Goal: Entertainment & Leisure: Consume media (video, audio)

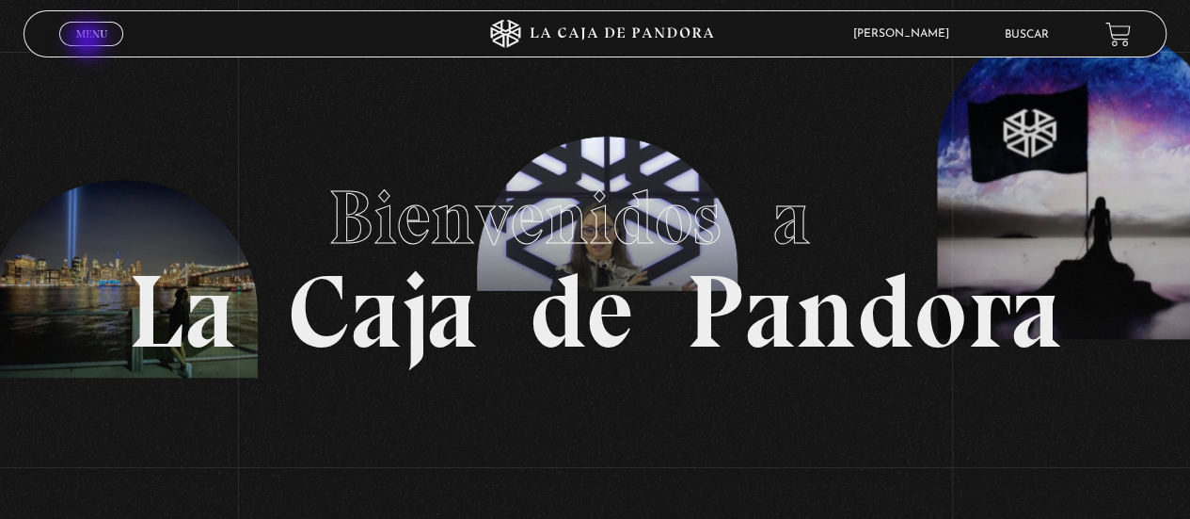
click at [89, 41] on link "Menu Cerrar" at bounding box center [91, 34] width 64 height 24
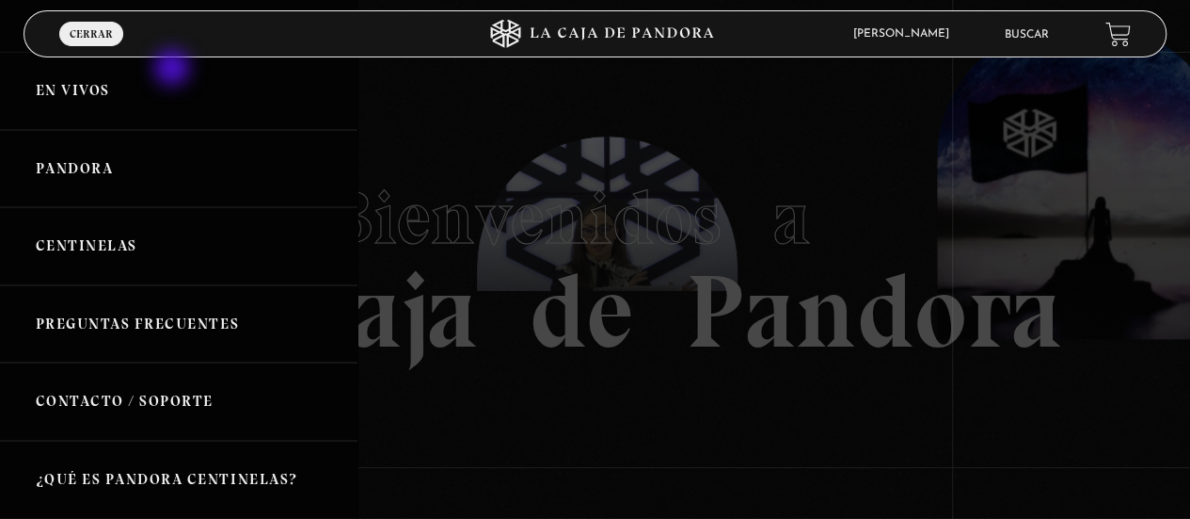
click at [174, 70] on link "En vivos" at bounding box center [179, 91] width 358 height 78
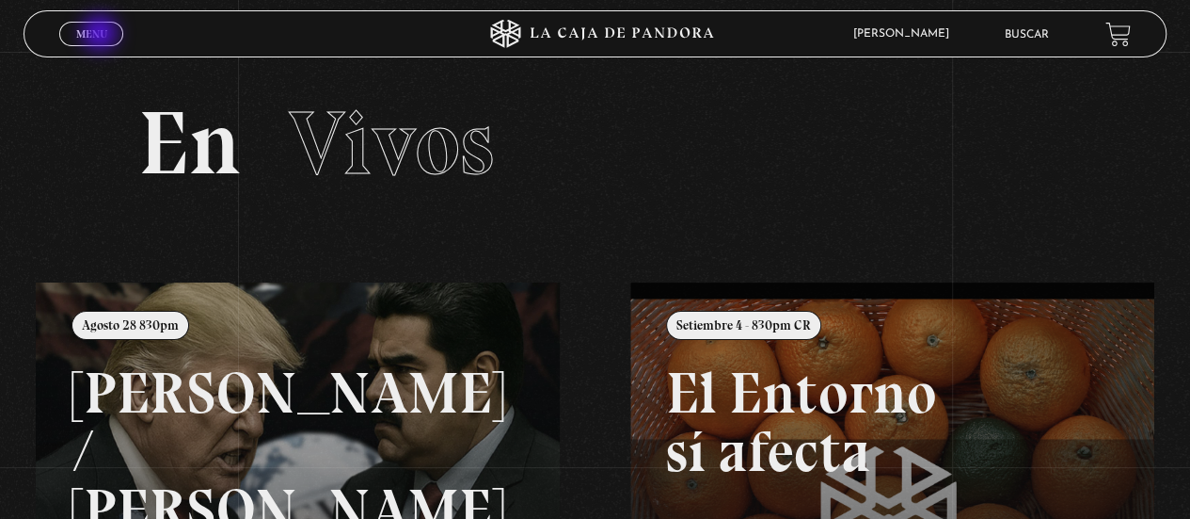
click at [102, 35] on span "Menu" at bounding box center [91, 33] width 31 height 11
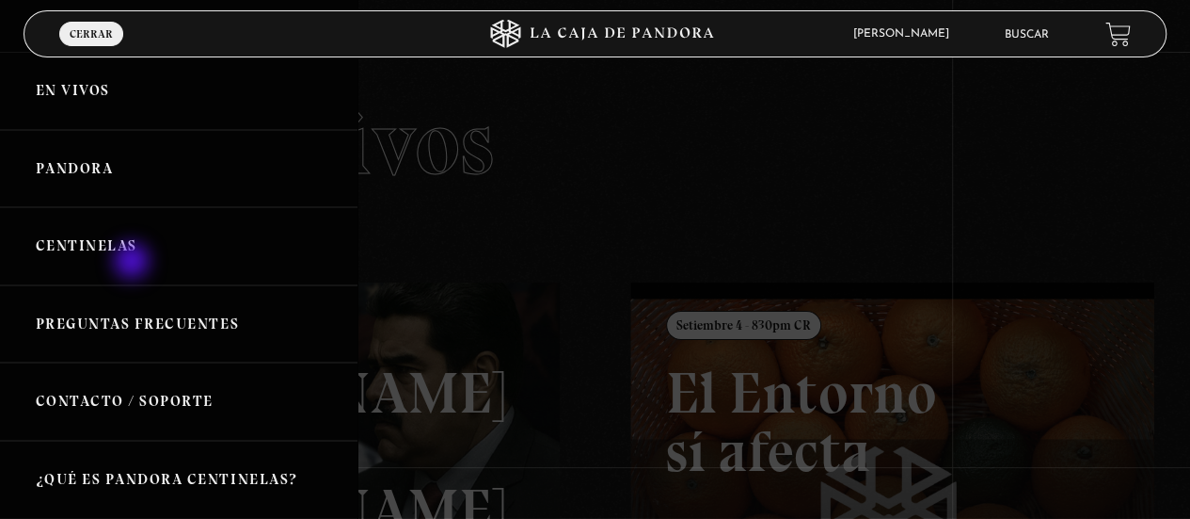
click at [134, 263] on link "Centinelas" at bounding box center [179, 246] width 358 height 78
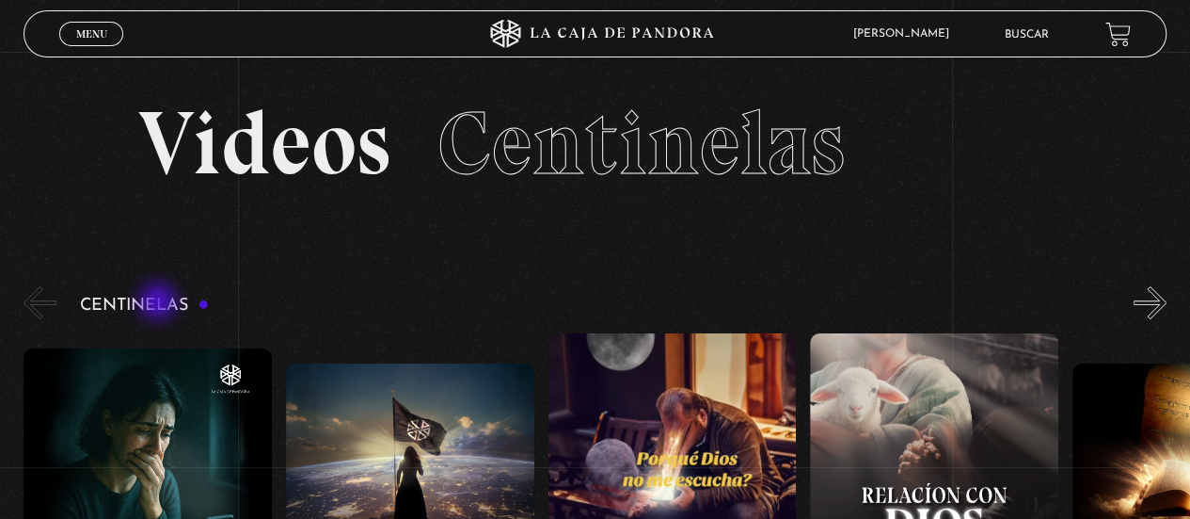
click at [160, 303] on h3 "Centinelas" at bounding box center [144, 305] width 129 height 18
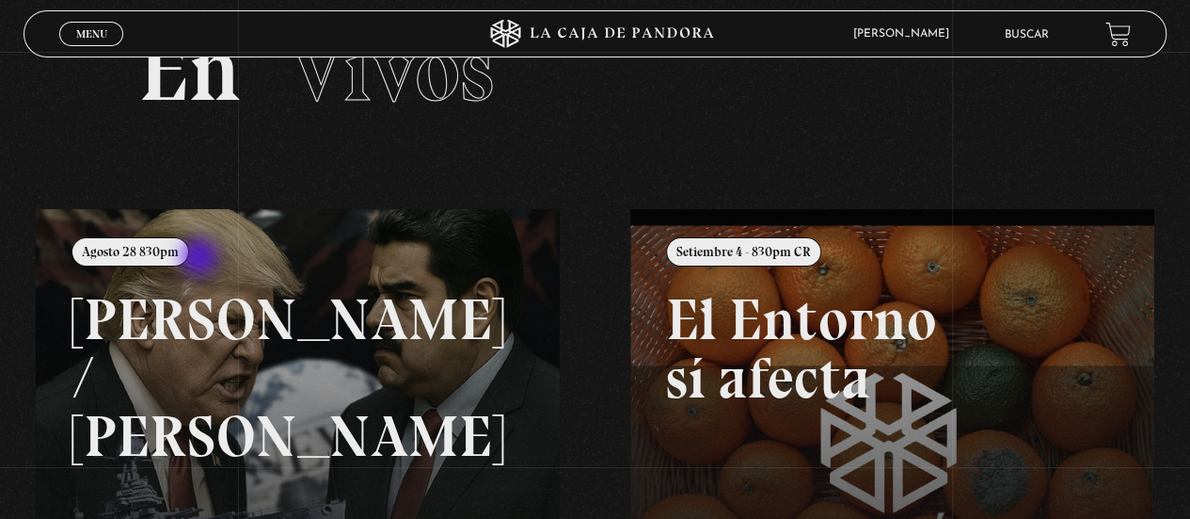
scroll to position [78, 0]
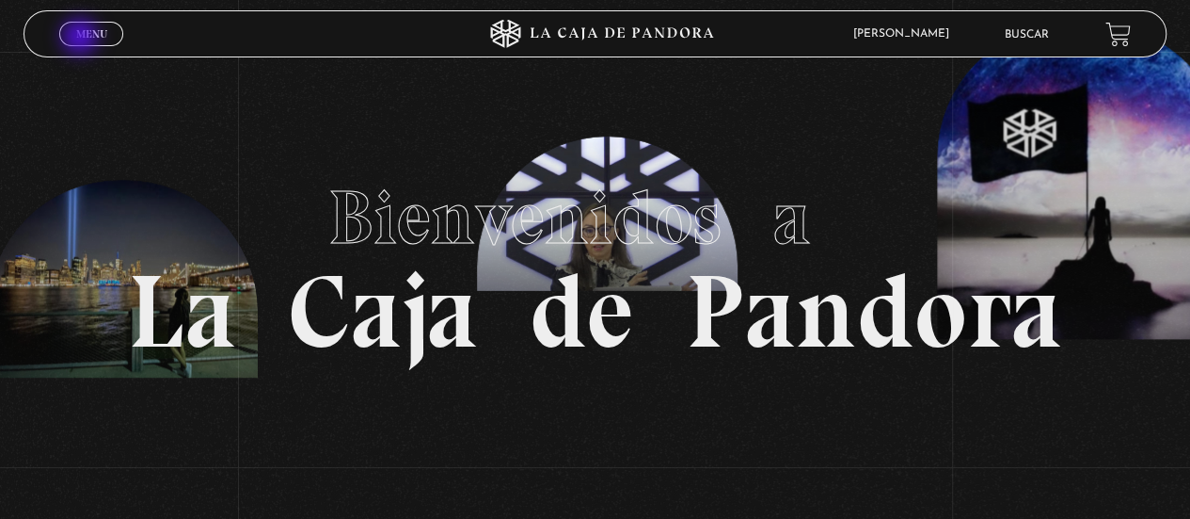
click at [82, 39] on span "Menu" at bounding box center [91, 33] width 31 height 11
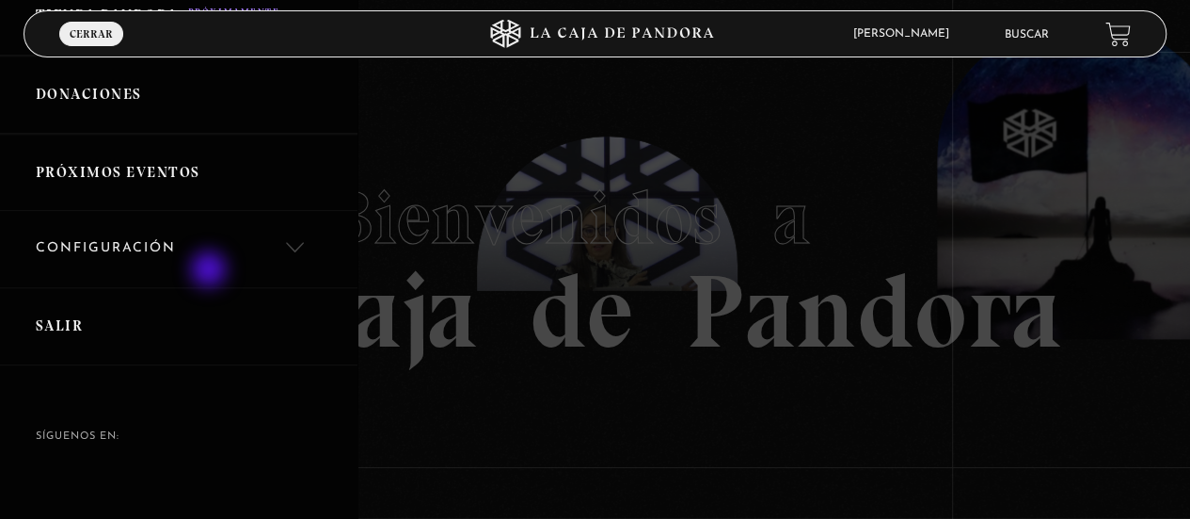
scroll to position [571, 0]
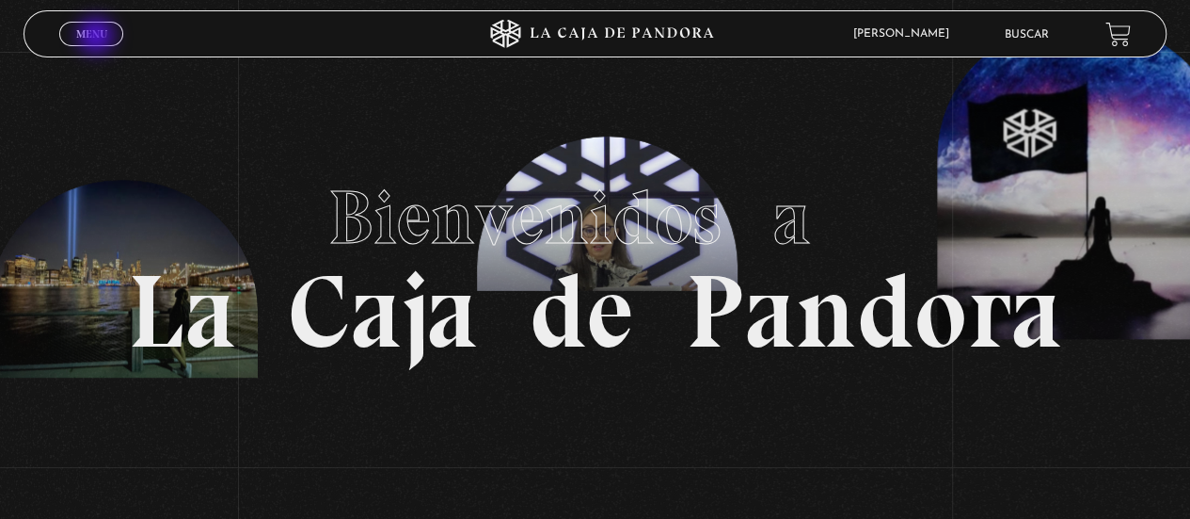
click at [98, 38] on span "Menu" at bounding box center [91, 33] width 31 height 11
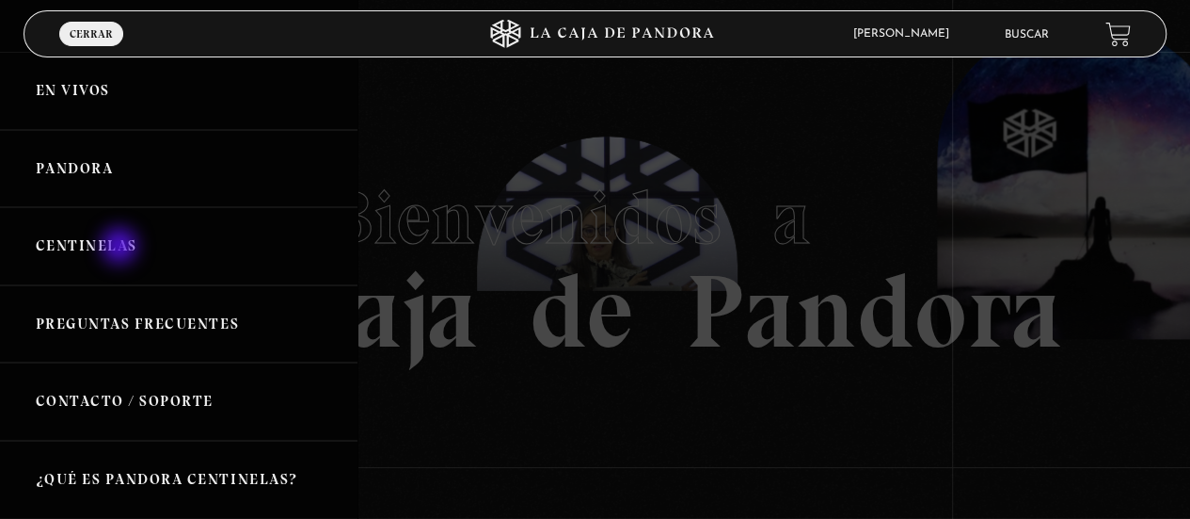
click at [121, 247] on link "Centinelas" at bounding box center [179, 246] width 358 height 78
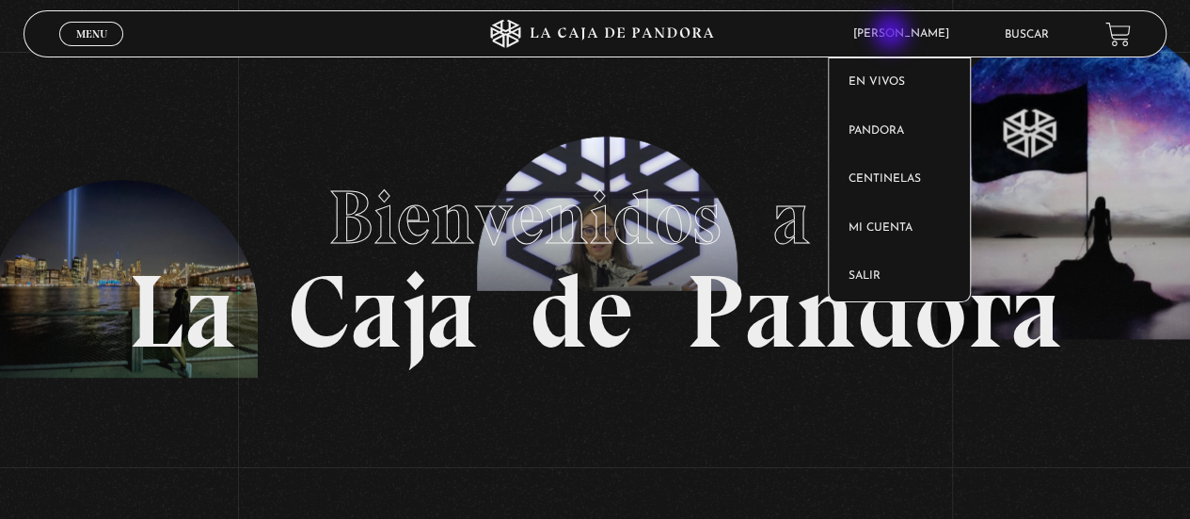
click at [894, 35] on span "[PERSON_NAME]" at bounding box center [906, 33] width 124 height 11
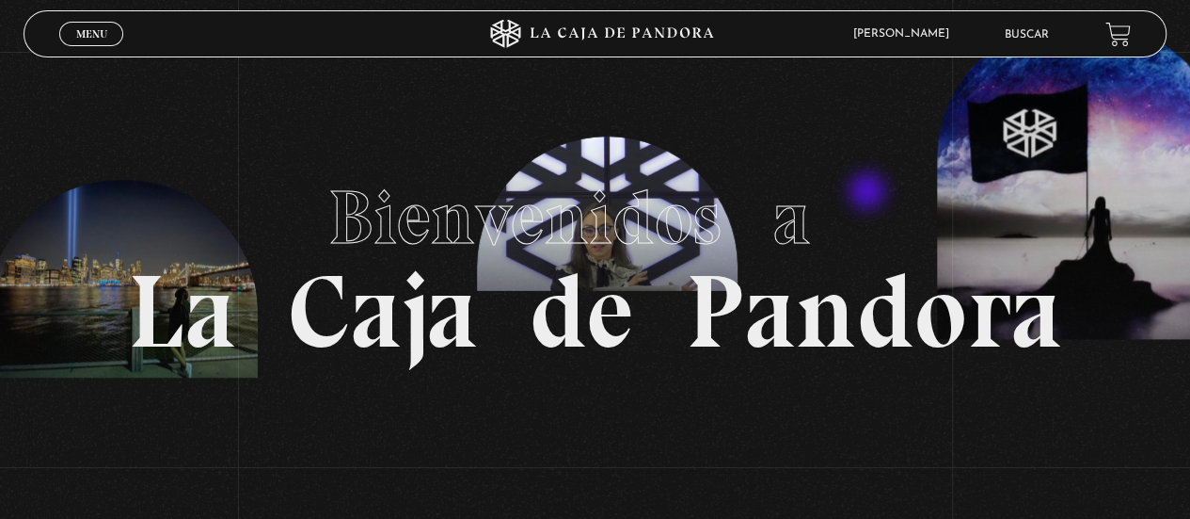
click at [870, 193] on h1 "Bienvenidos a La Caja de Pandora" at bounding box center [595, 259] width 934 height 207
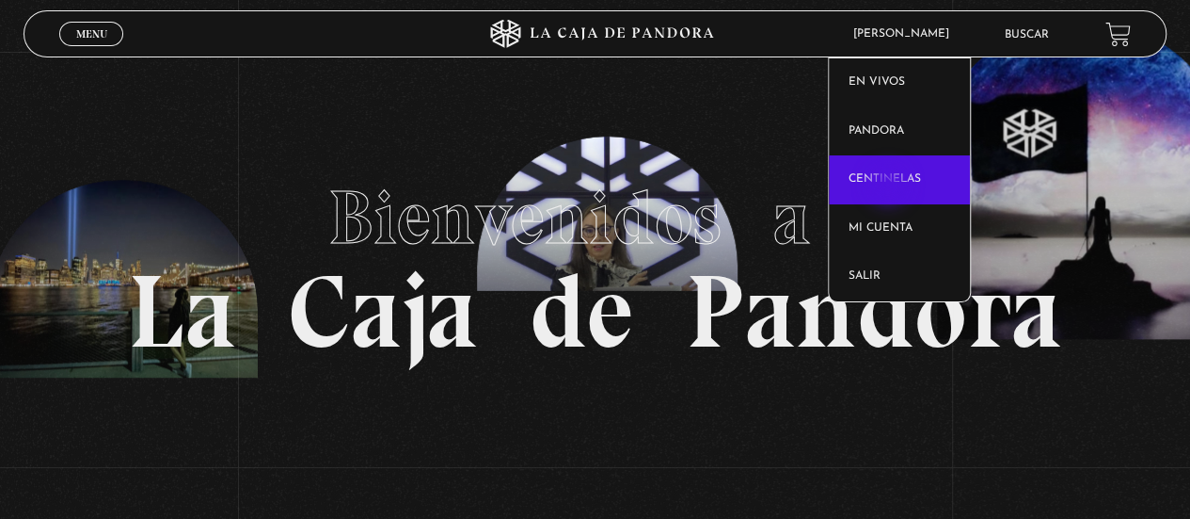
click at [890, 186] on link "Centinelas" at bounding box center [899, 179] width 141 height 49
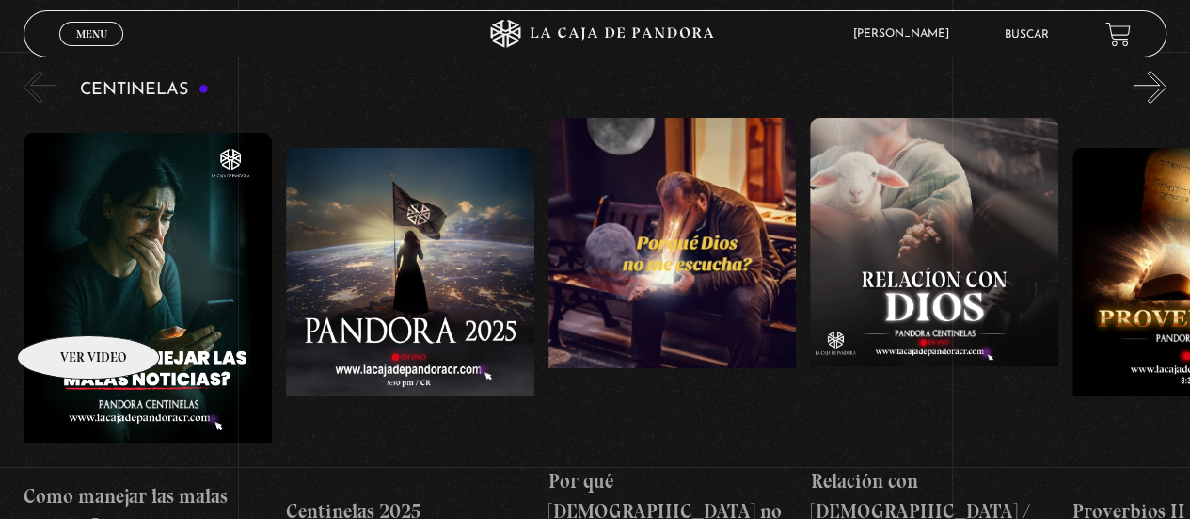
scroll to position [218, 0]
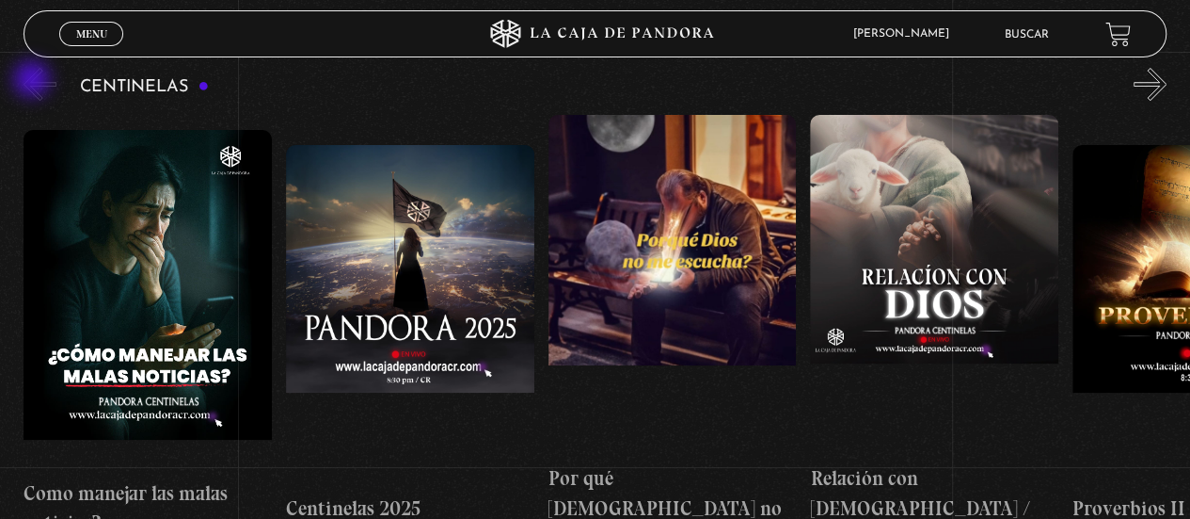
click at [34, 81] on button "«" at bounding box center [40, 84] width 33 height 33
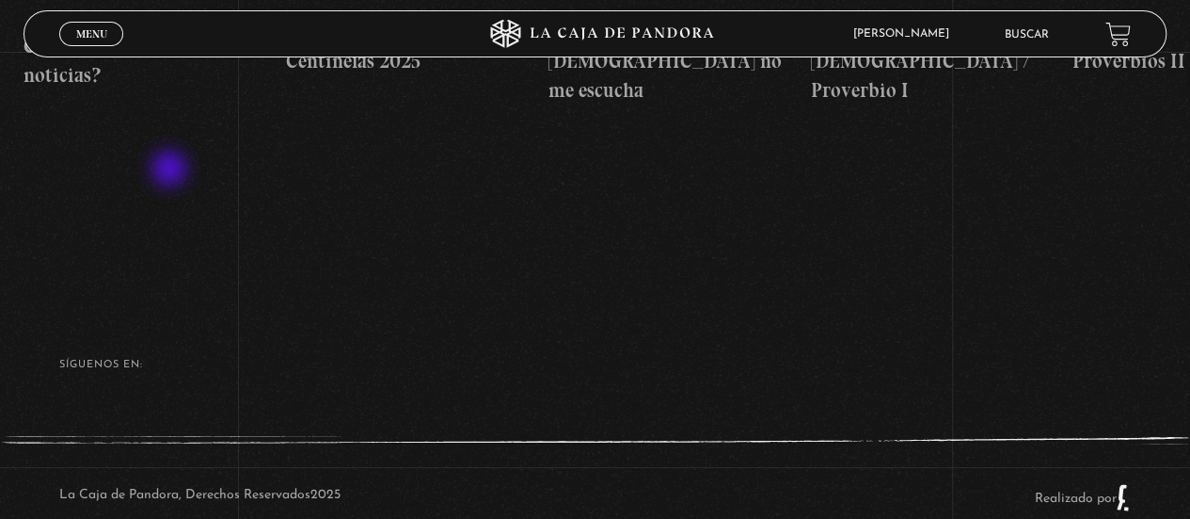
scroll to position [674, 0]
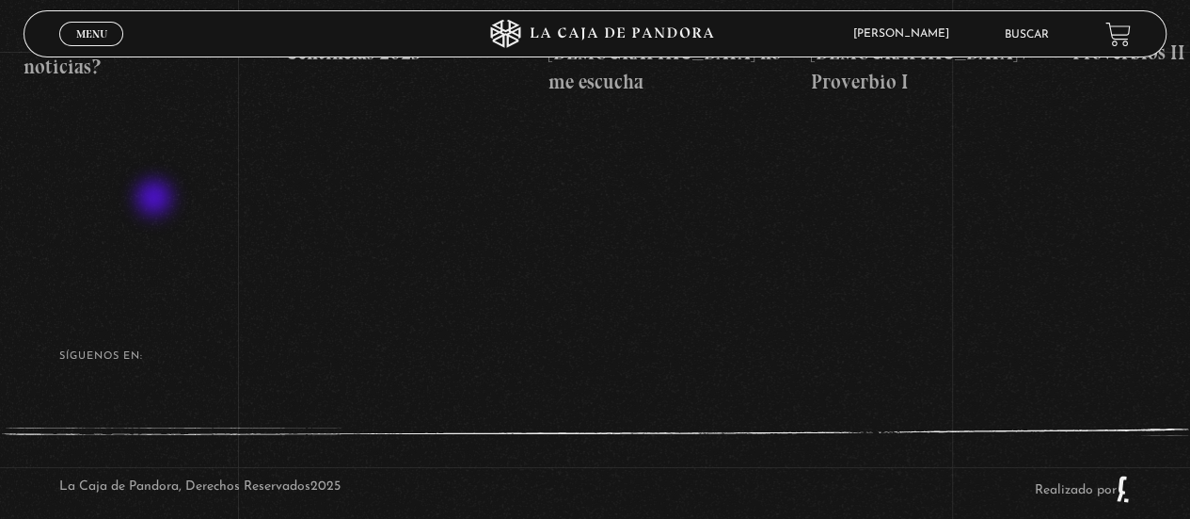
drag, startPoint x: 153, startPoint y: 206, endPoint x: 145, endPoint y: 223, distance: 18.9
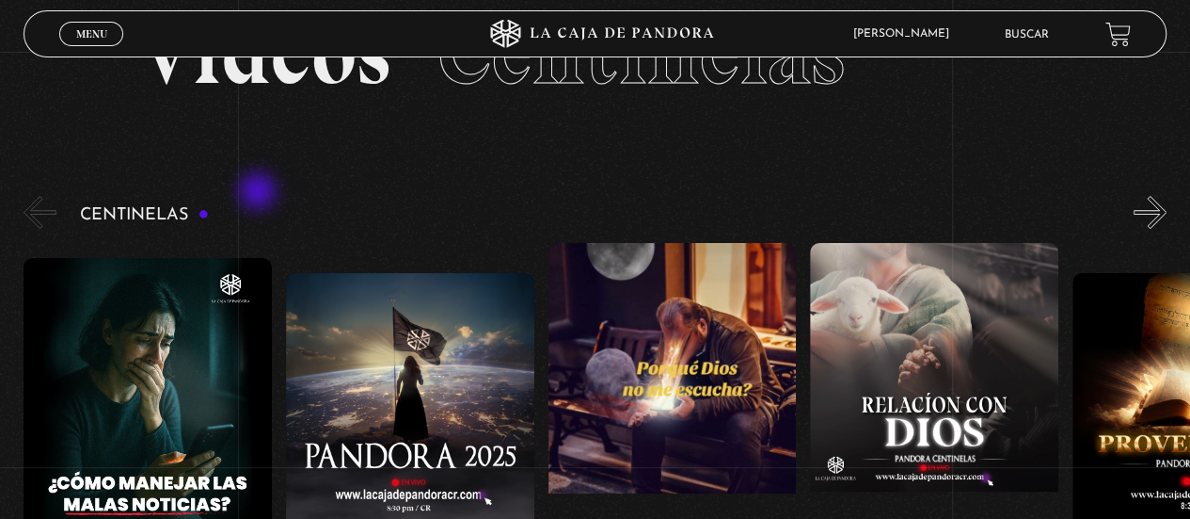
scroll to position [87, 0]
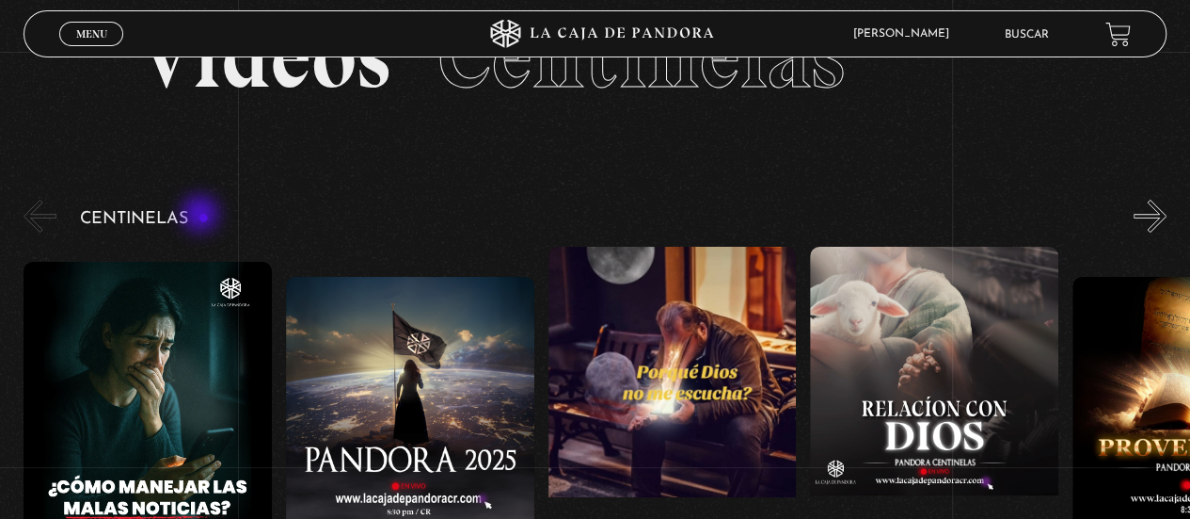
click at [202, 215] on h3 "Centinelas" at bounding box center [144, 219] width 129 height 18
click at [157, 220] on h3 "Centinelas" at bounding box center [144, 219] width 129 height 18
click at [49, 219] on button "«" at bounding box center [40, 215] width 33 height 33
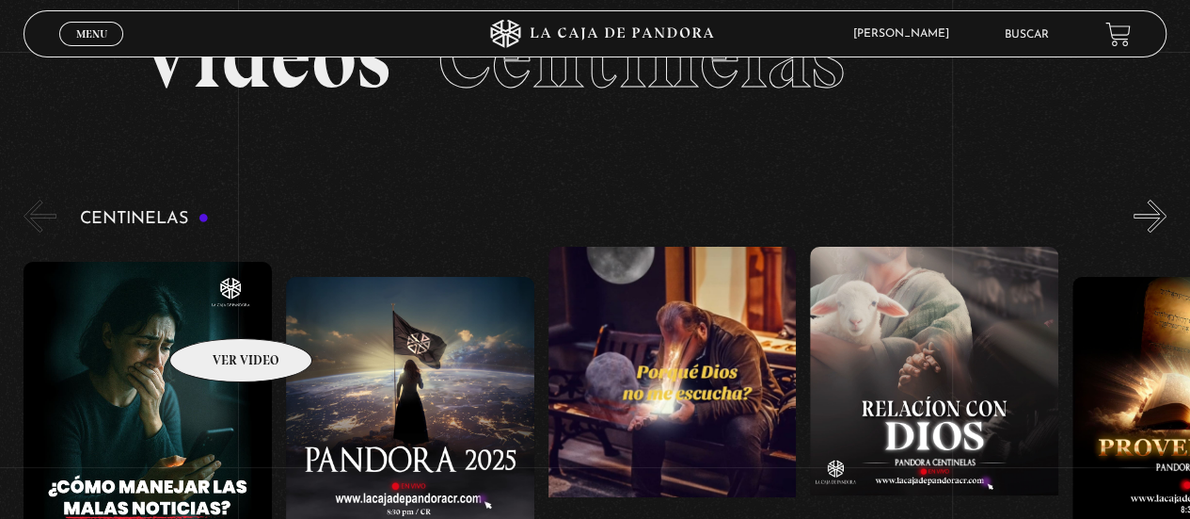
click at [216, 310] on figure at bounding box center [148, 431] width 248 height 339
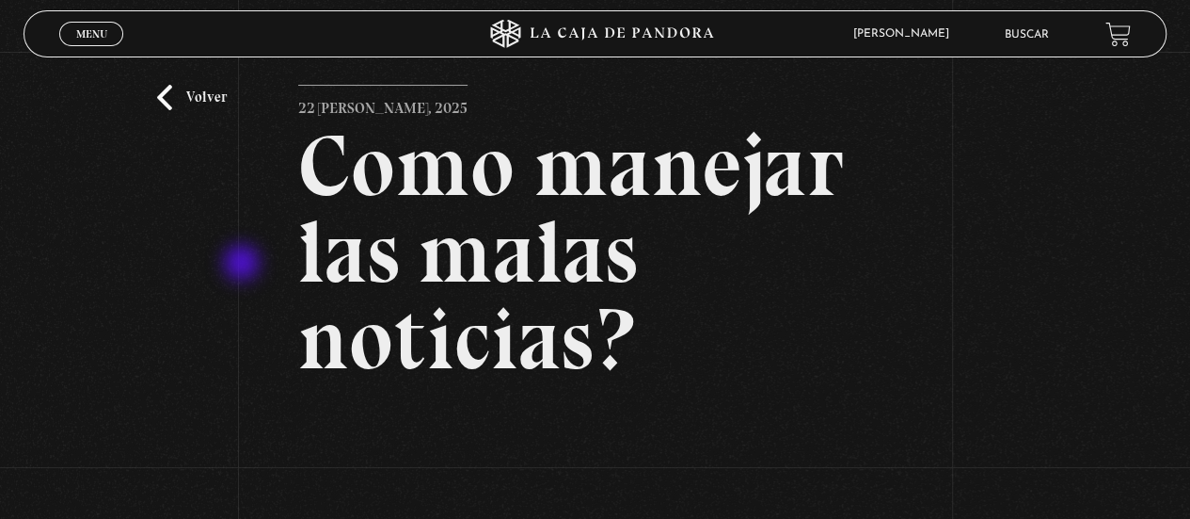
scroll to position [20, 0]
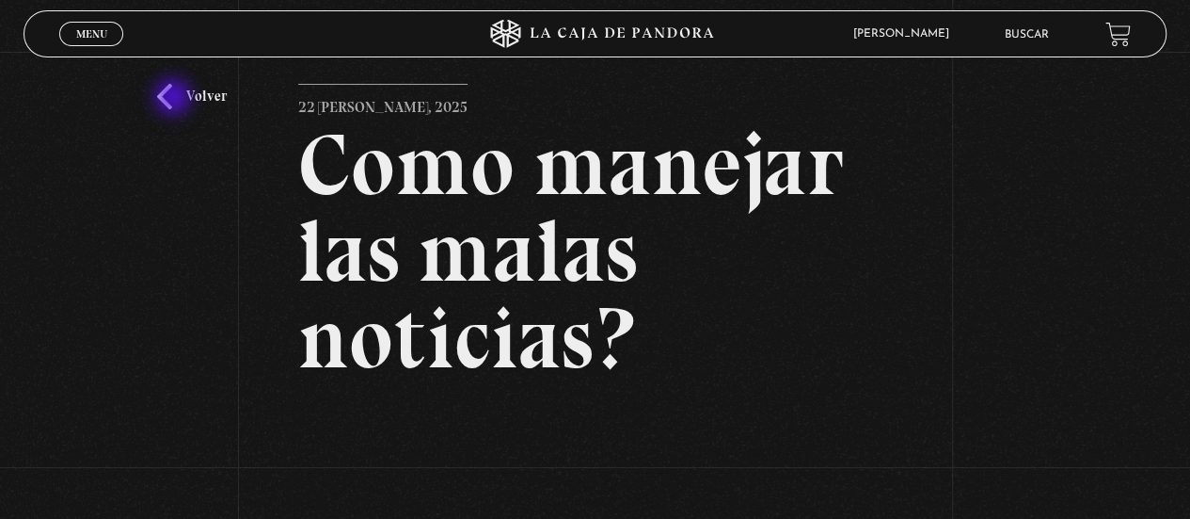
click at [175, 99] on link "Volver" at bounding box center [192, 96] width 70 height 25
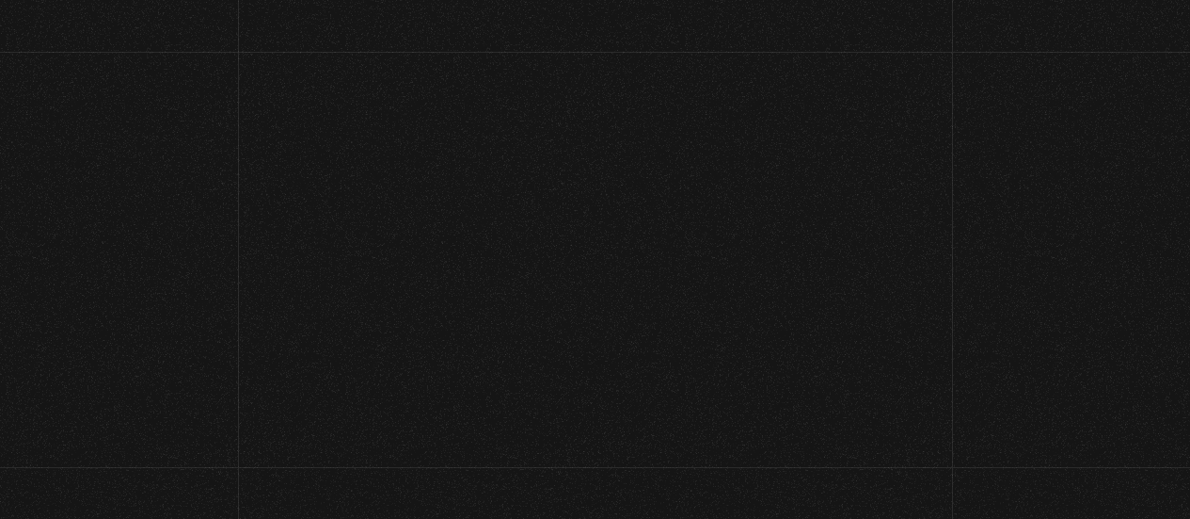
scroll to position [87, 0]
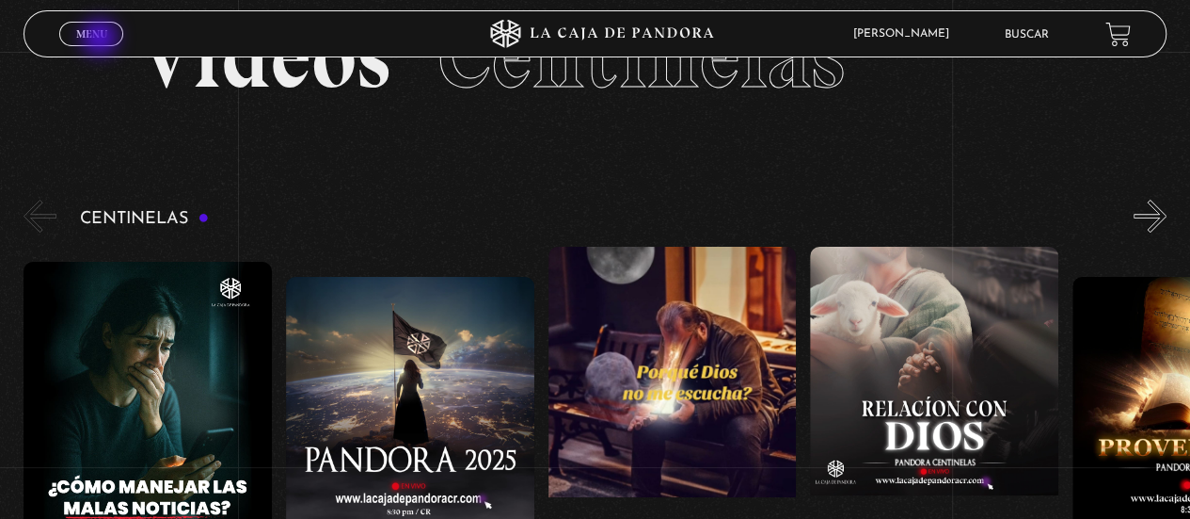
click at [102, 40] on span "Menu" at bounding box center [91, 33] width 31 height 11
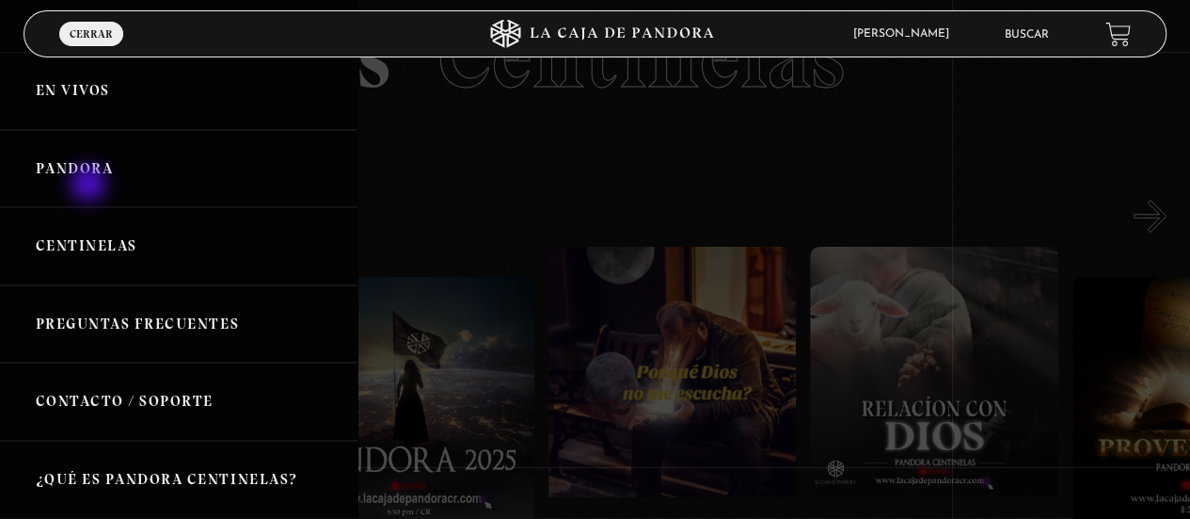
click at [90, 185] on link "Pandora" at bounding box center [179, 169] width 358 height 78
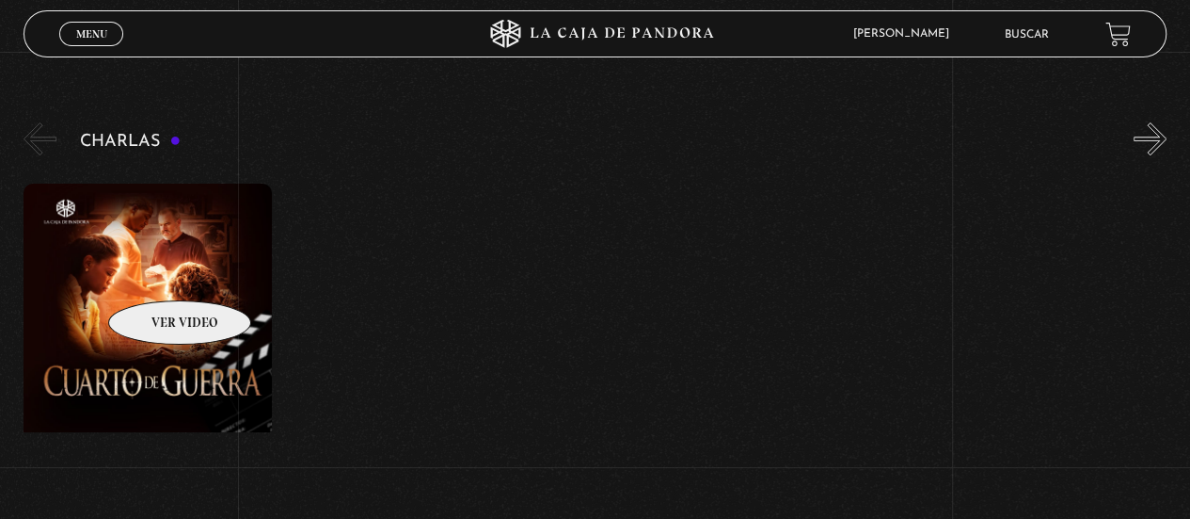
scroll to position [321, 0]
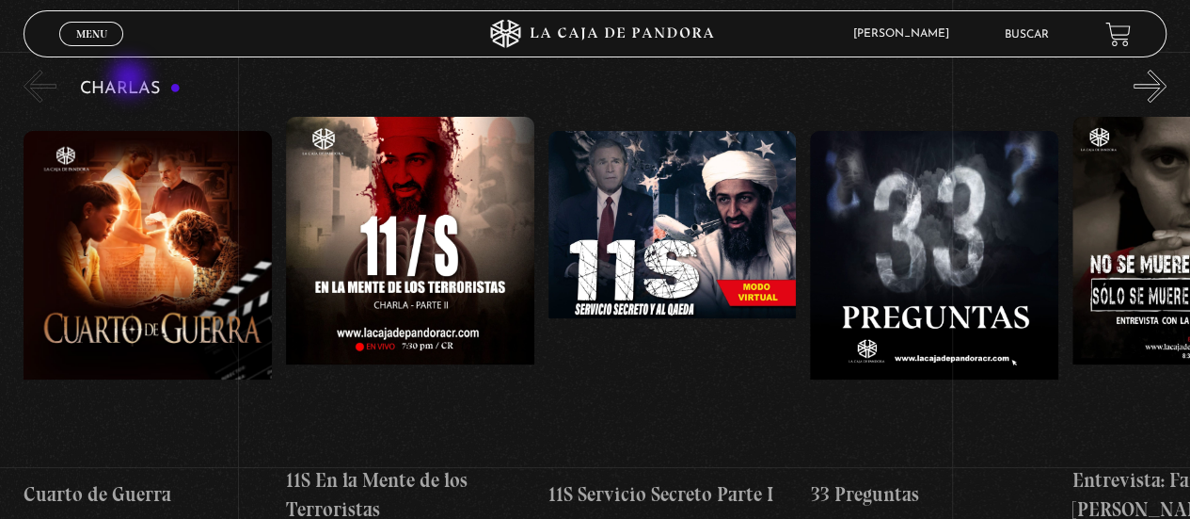
click at [131, 80] on h3 "Charlas" at bounding box center [130, 89] width 101 height 18
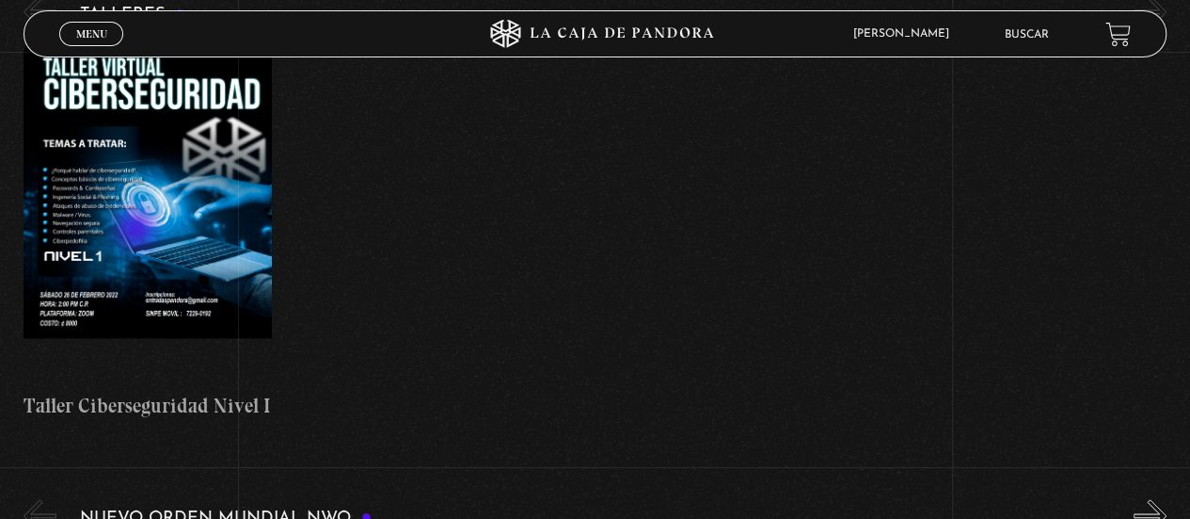
scroll to position [914, 0]
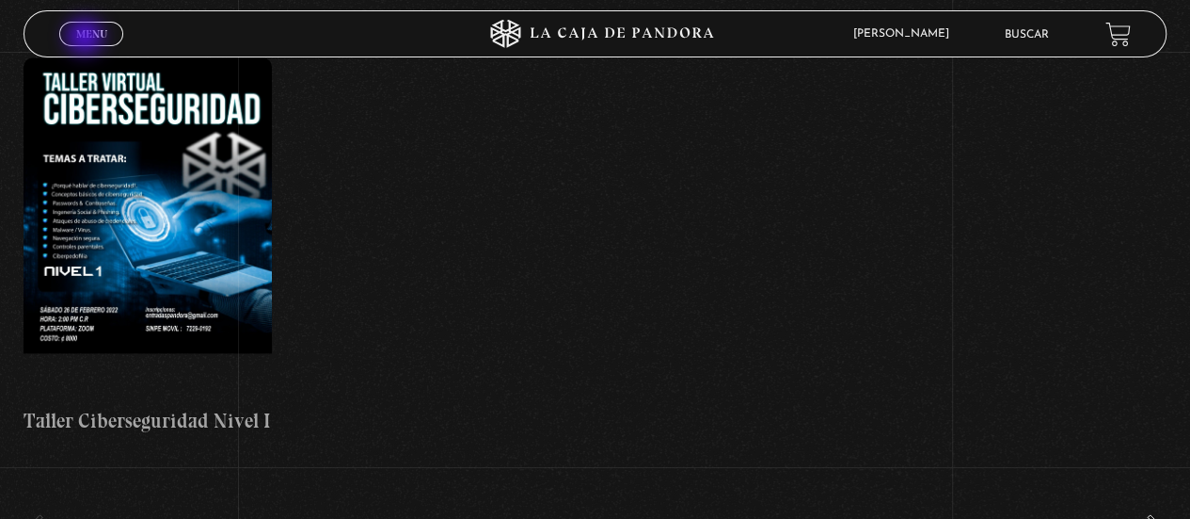
click at [87, 39] on span "Menu" at bounding box center [91, 33] width 31 height 11
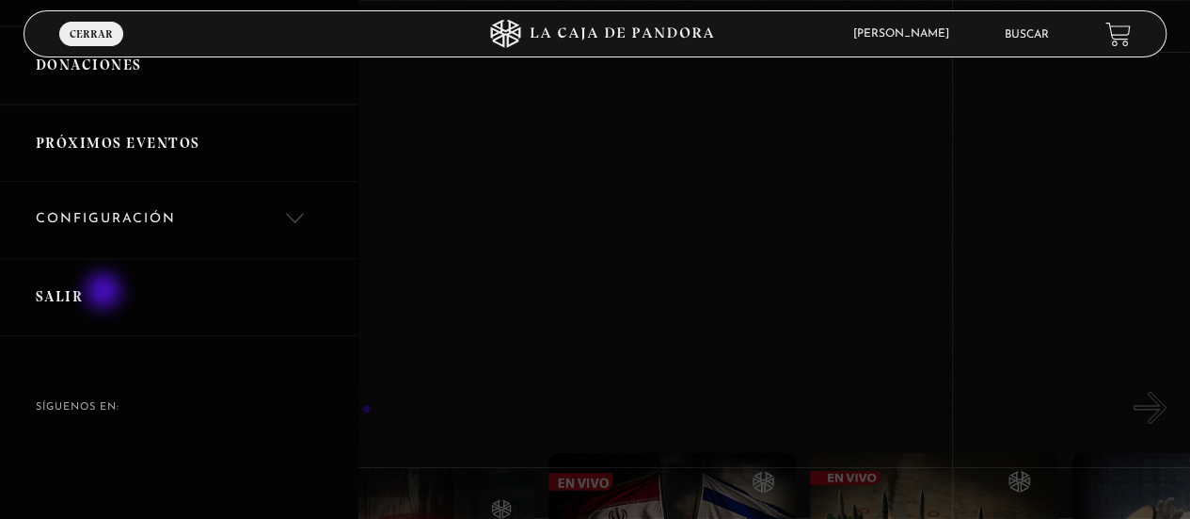
scroll to position [0, 0]
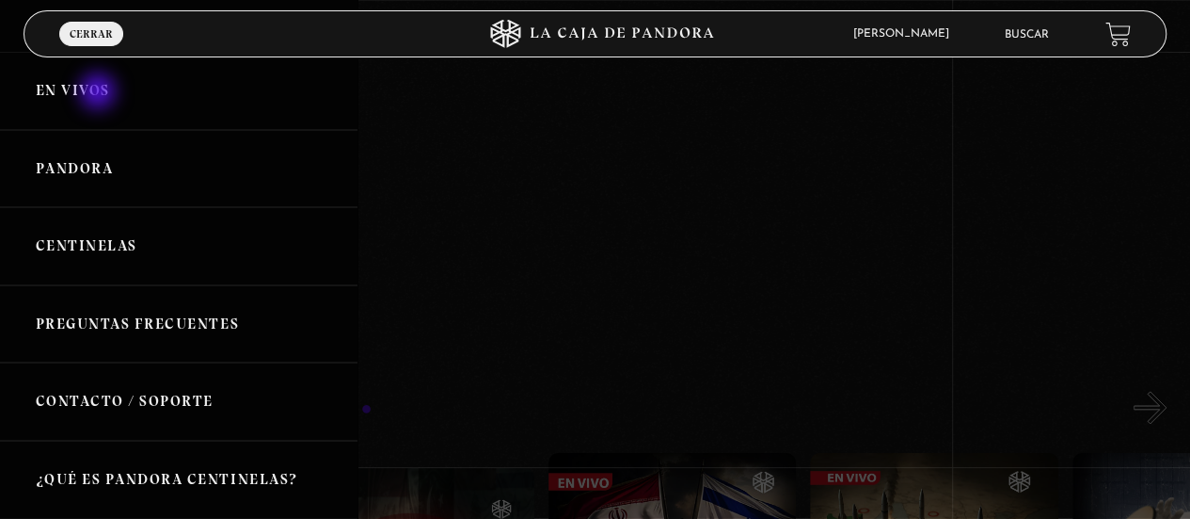
click at [100, 93] on link "En vivos" at bounding box center [179, 91] width 358 height 78
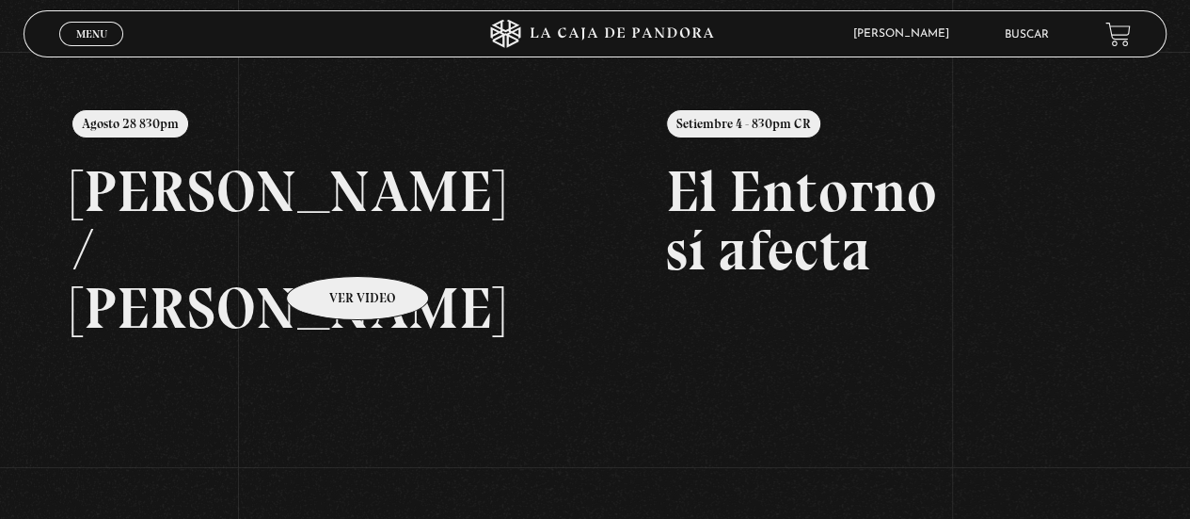
scroll to position [194, 0]
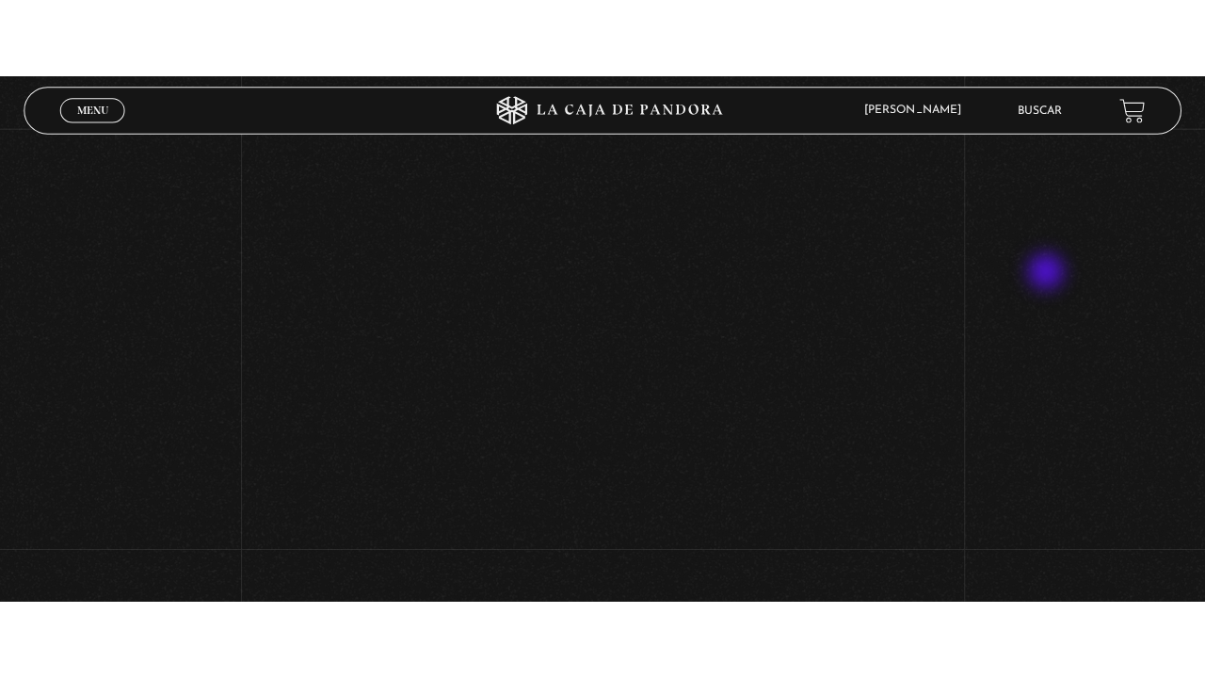
scroll to position [194, 0]
